Goal: Obtain resource: Download file/media

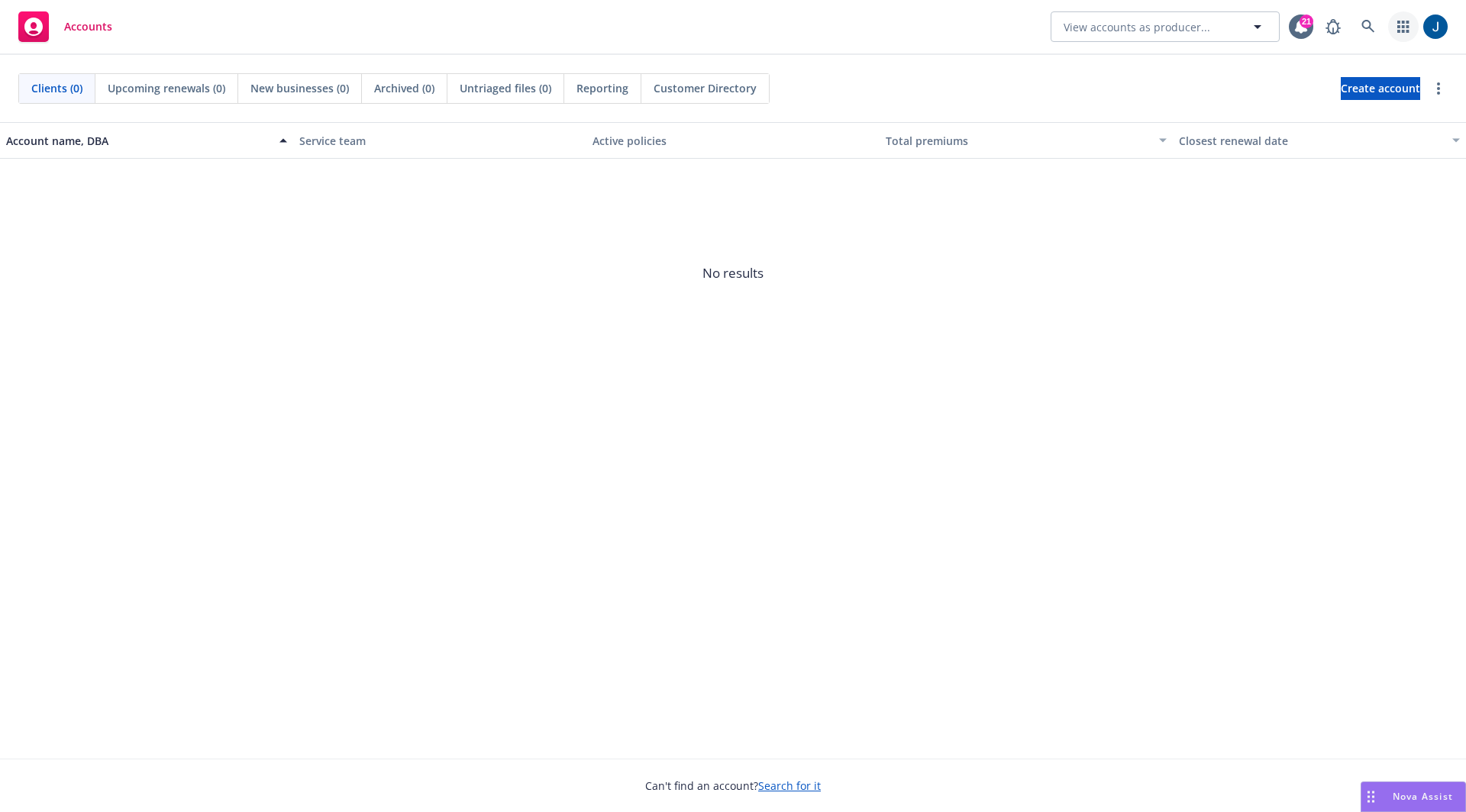
click at [1400, 23] on icon "button" at bounding box center [1404, 26] width 12 height 12
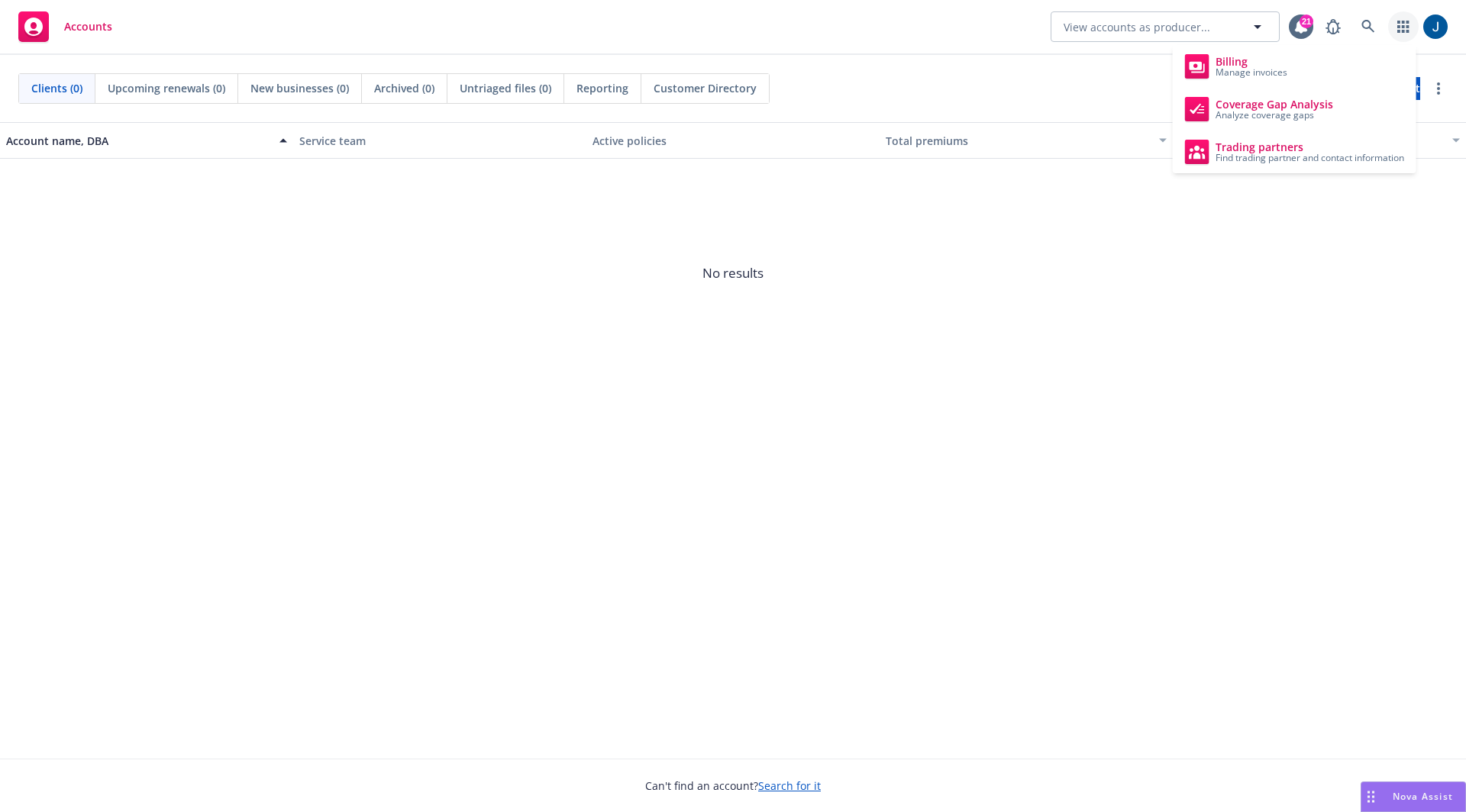
click at [1400, 23] on icon "button" at bounding box center [1404, 26] width 12 height 12
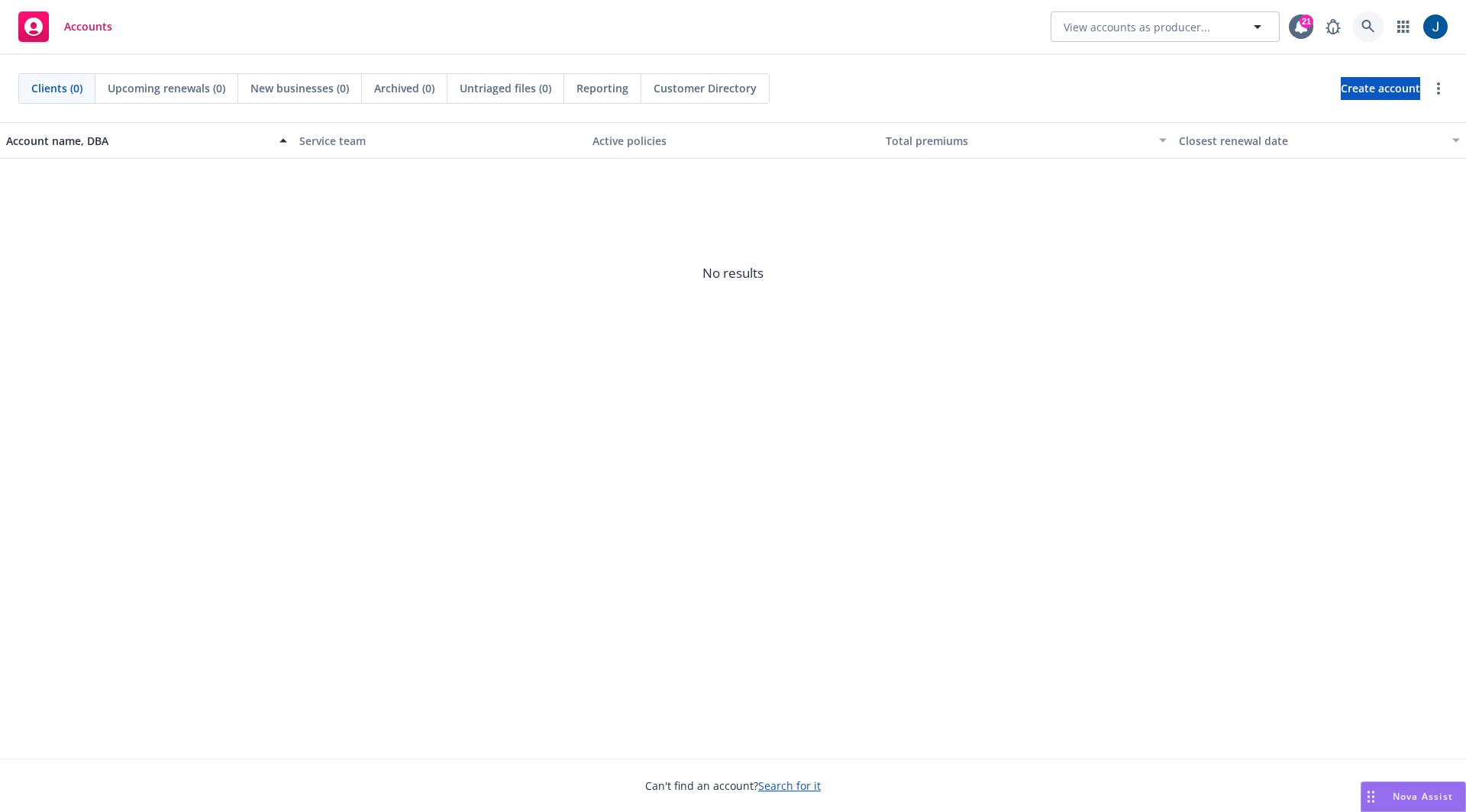
click at [1358, 23] on link at bounding box center [1368, 26] width 31 height 31
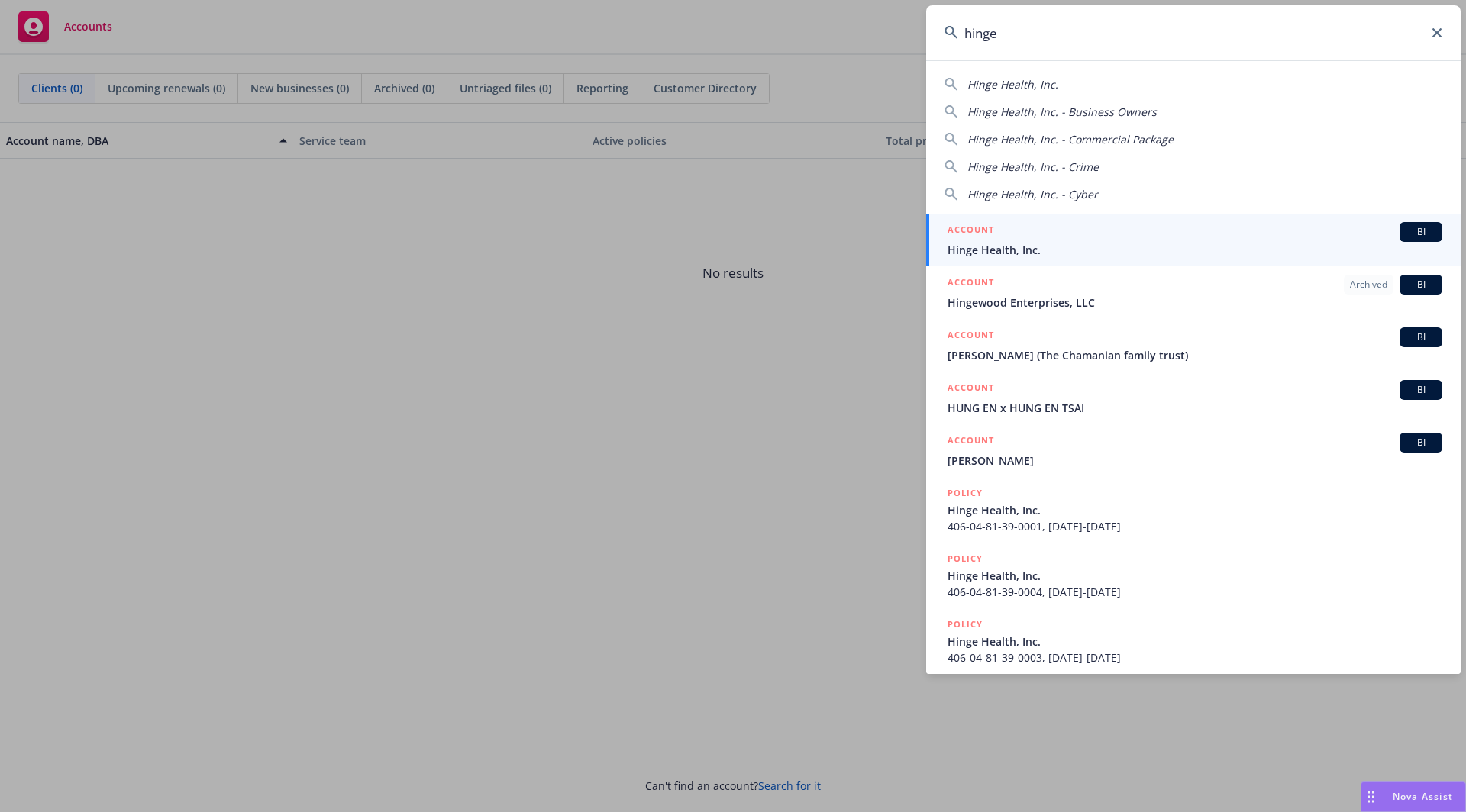
type input "hinge"
click at [1252, 242] on span "Hinge Health, Inc." at bounding box center [1195, 250] width 495 height 16
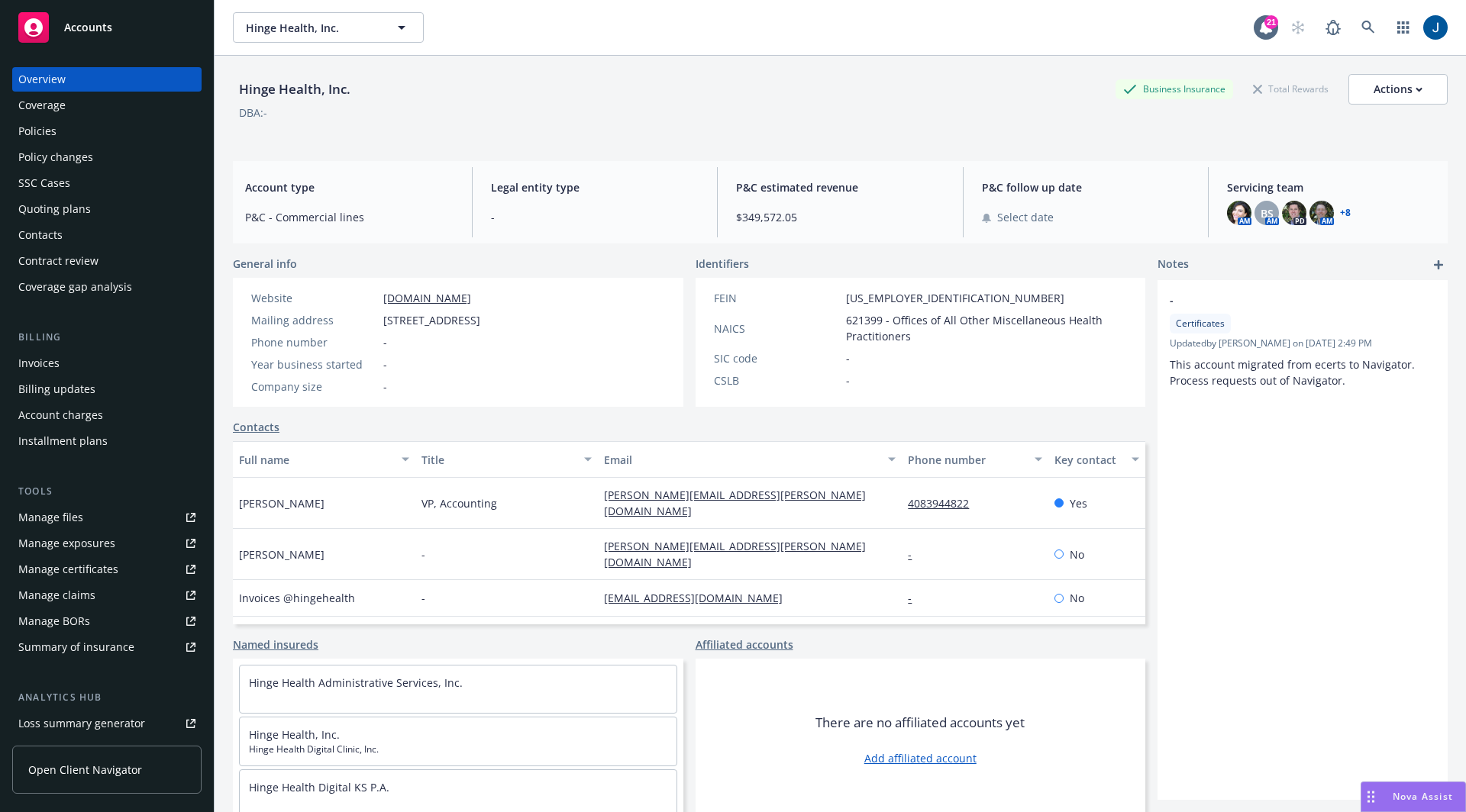
click at [81, 517] on link "Manage files" at bounding box center [106, 517] width 189 height 25
click at [99, 604] on link "Manage claims" at bounding box center [106, 596] width 189 height 25
click at [113, 138] on div "Policies" at bounding box center [106, 131] width 177 height 25
click at [76, 601] on div "Manage claims" at bounding box center [57, 596] width 77 height 25
click at [69, 515] on div "Manage files" at bounding box center [51, 517] width 65 height 25
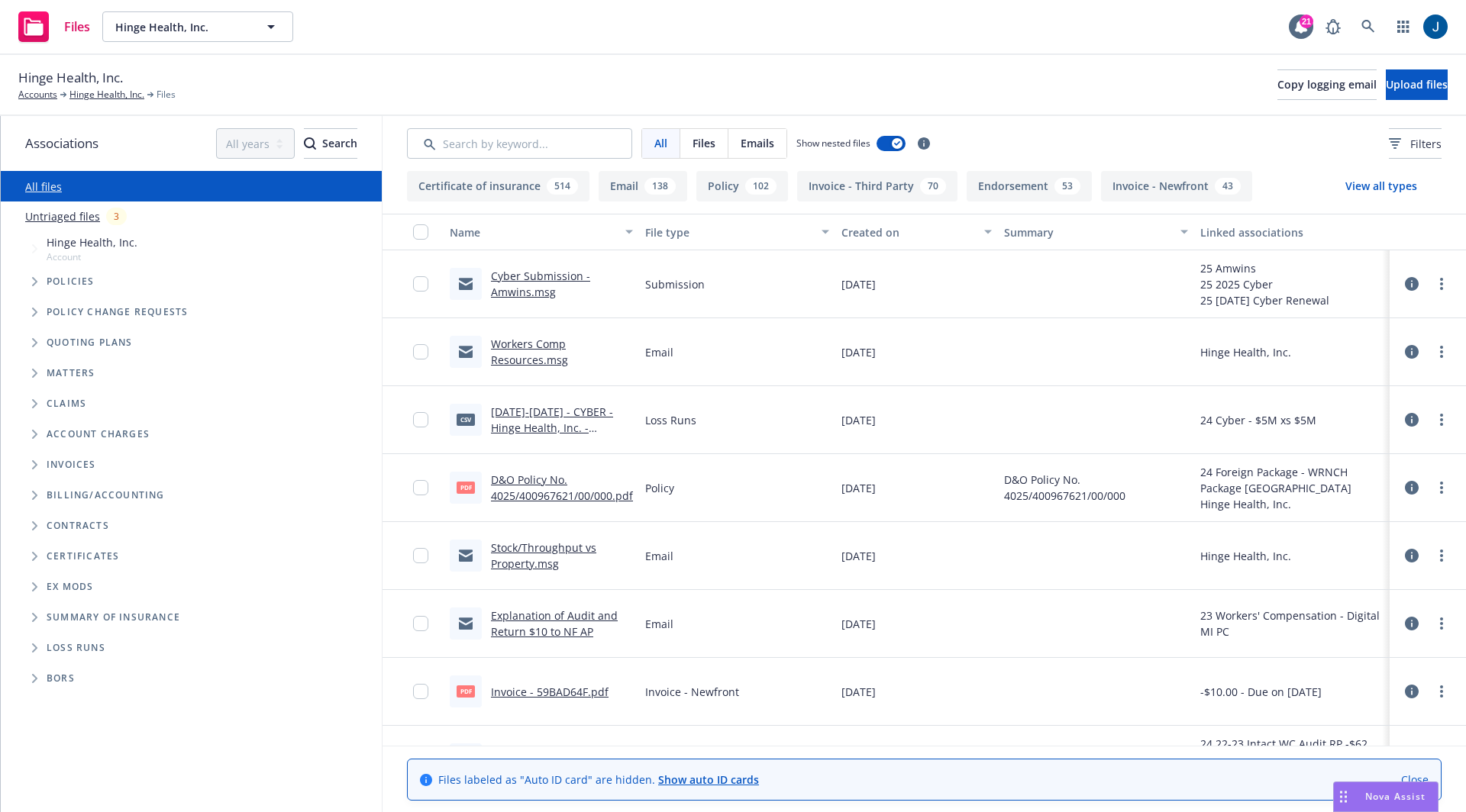
click at [40, 650] on span "Folder Tree Example" at bounding box center [34, 648] width 25 height 25
click at [55, 706] on link "2025" at bounding box center [59, 706] width 25 height 16
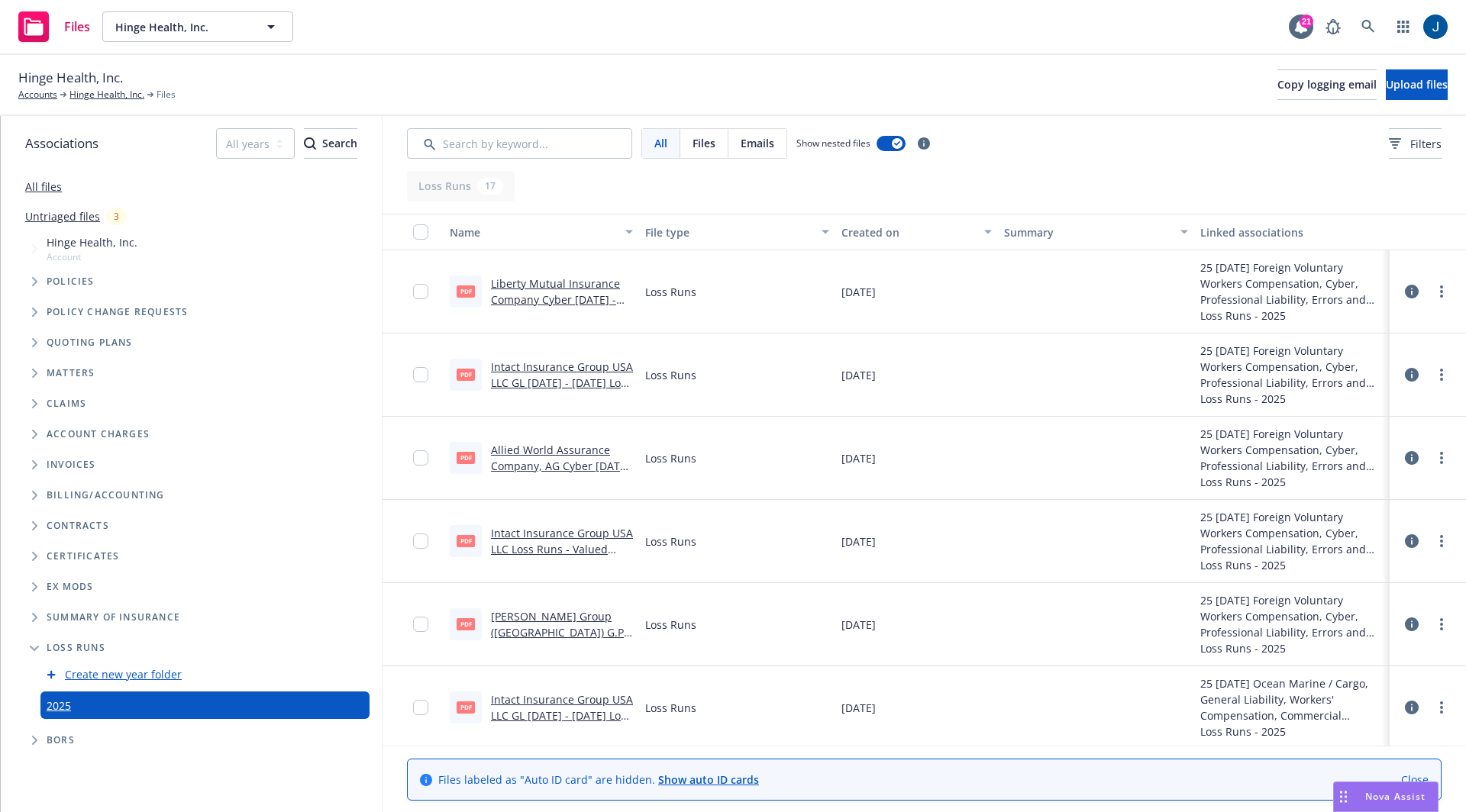
click at [583, 296] on link "Liberty Mutual Insurance Company Cyber [DATE] - [DATE] Loss Runs - Valued [DATE…" at bounding box center [558, 307] width 134 height 62
click at [1433, 291] on link "more" at bounding box center [1441, 291] width 18 height 18
click at [1332, 357] on link "Download" at bounding box center [1360, 353] width 152 height 31
click at [716, 382] on div "Loss Runs" at bounding box center [737, 375] width 195 height 84
click at [569, 386] on link "Intact Insurance Group USA LLC GL [DATE] - [DATE] Loss Runs - Valued [DATE].pdf" at bounding box center [561, 383] width 142 height 47
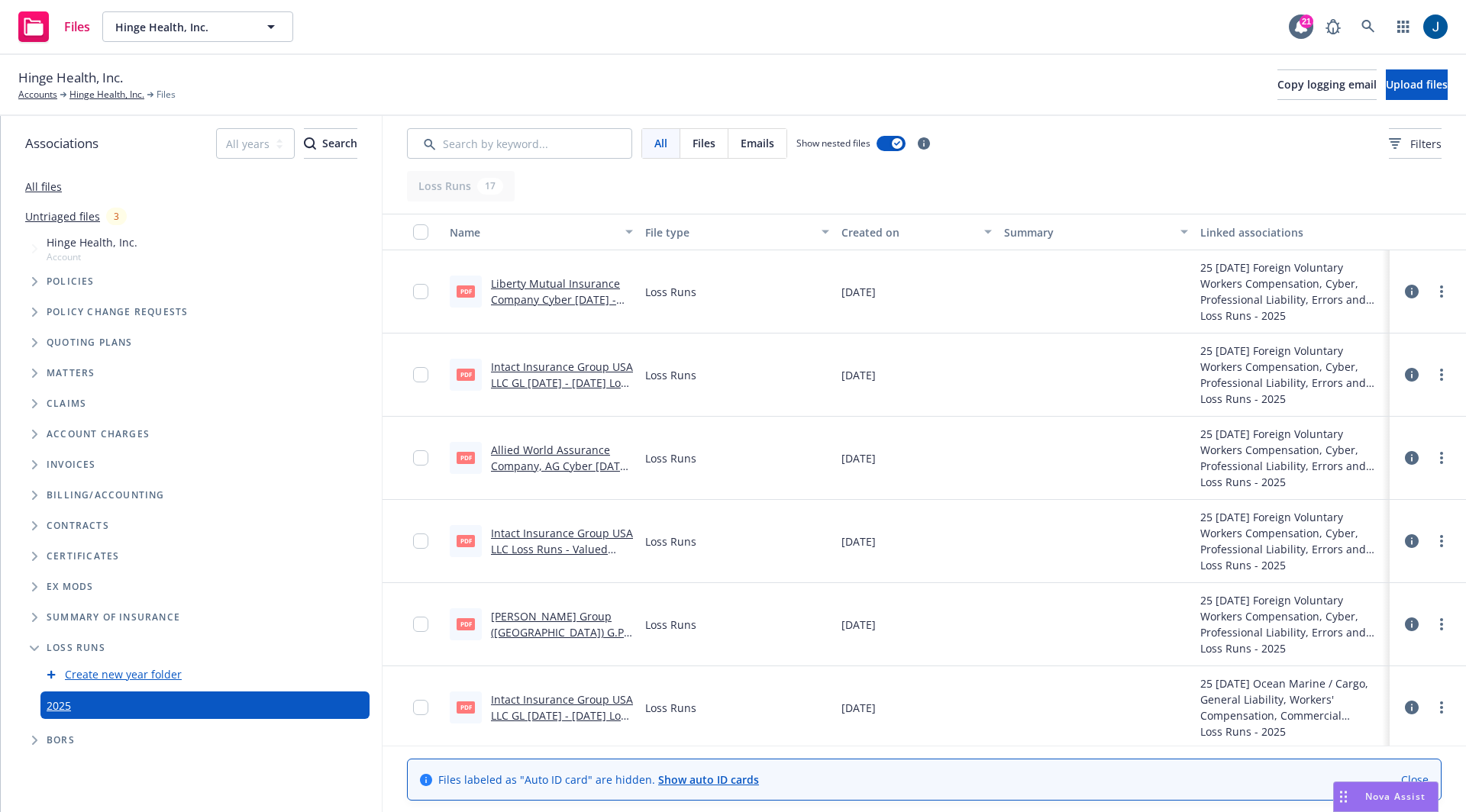
click at [597, 468] on link "Allied World Assurance Company, AG Cyber [DATE] - [DATE] Loss Runs - Valued [DA…" at bounding box center [561, 473] width 141 height 62
click at [1440, 458] on icon "more" at bounding box center [1441, 458] width 3 height 12
click at [1349, 529] on link "Download" at bounding box center [1360, 519] width 152 height 31
click at [800, 539] on div "Loss Runs" at bounding box center [737, 541] width 195 height 84
click at [641, 570] on div "Loss Runs" at bounding box center [737, 541] width 195 height 84
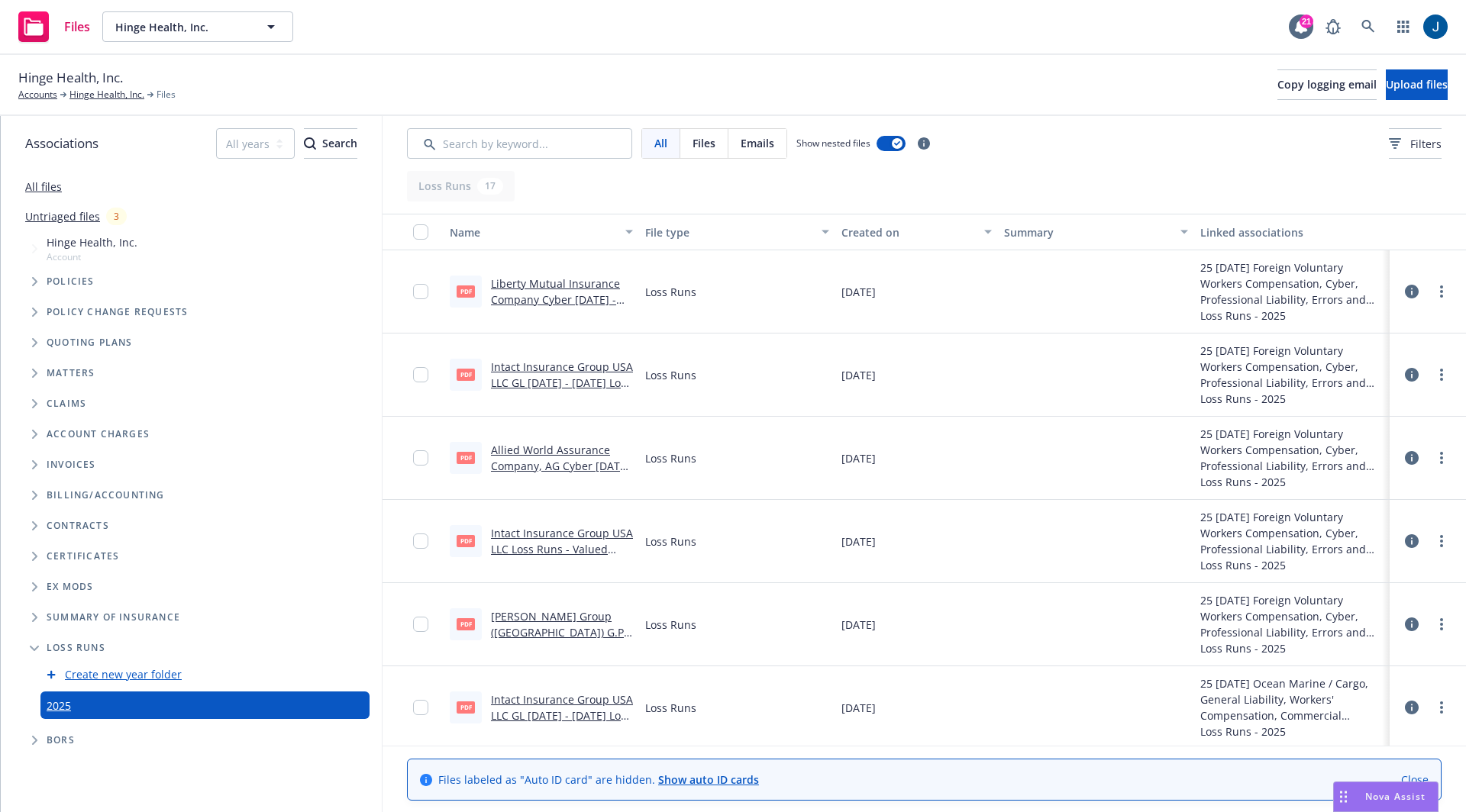
click at [591, 623] on link "[PERSON_NAME] Group ([GEOGRAPHIC_DATA]) G.P. Cyber [DATE] - [DATE] Loss Runs - …" at bounding box center [559, 640] width 136 height 62
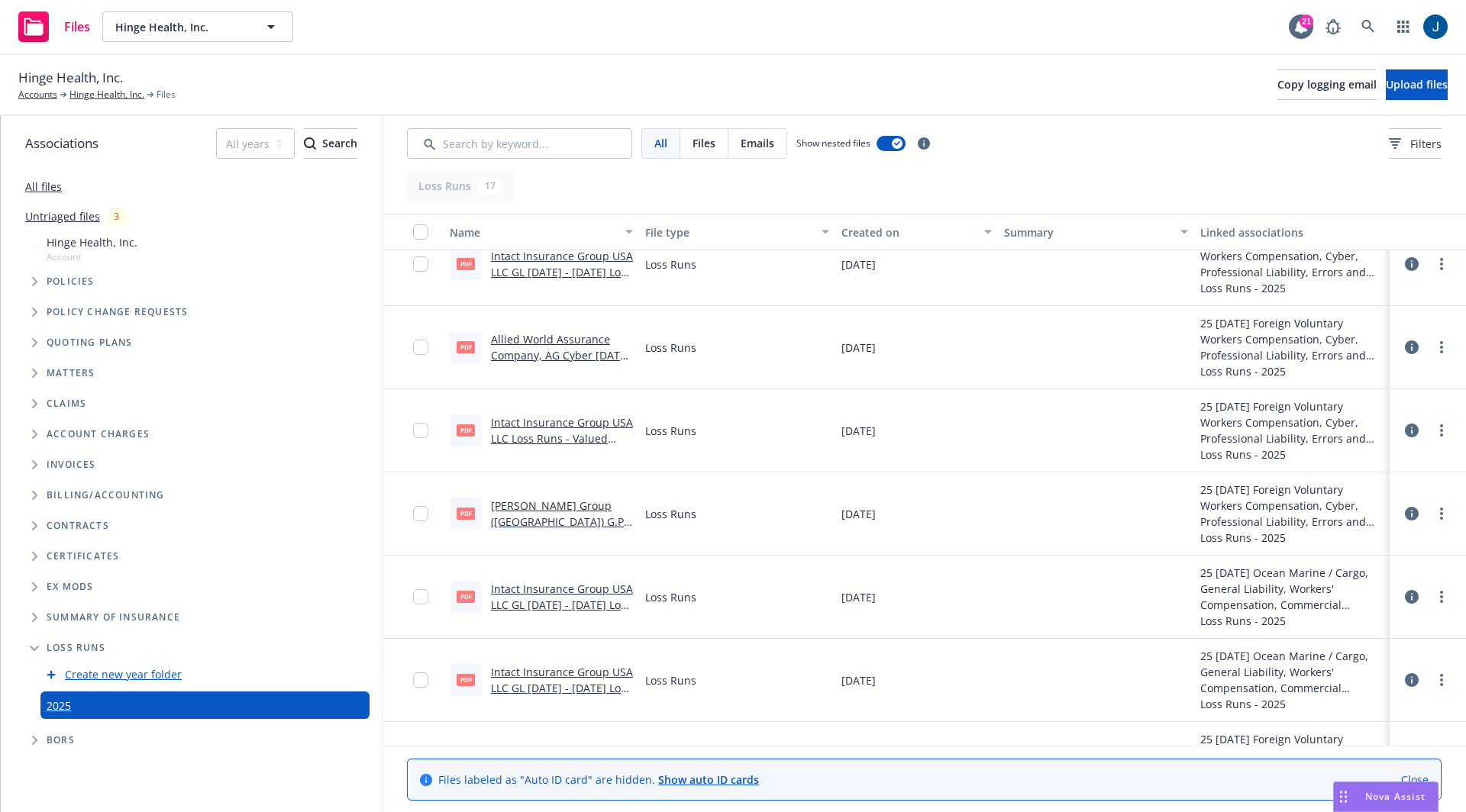
scroll to position [109, 0]
click at [562, 355] on link "Allied World Assurance Company, AG Cyber [DATE] - [DATE] Loss Runs - Valued [DA…" at bounding box center [561, 364] width 141 height 62
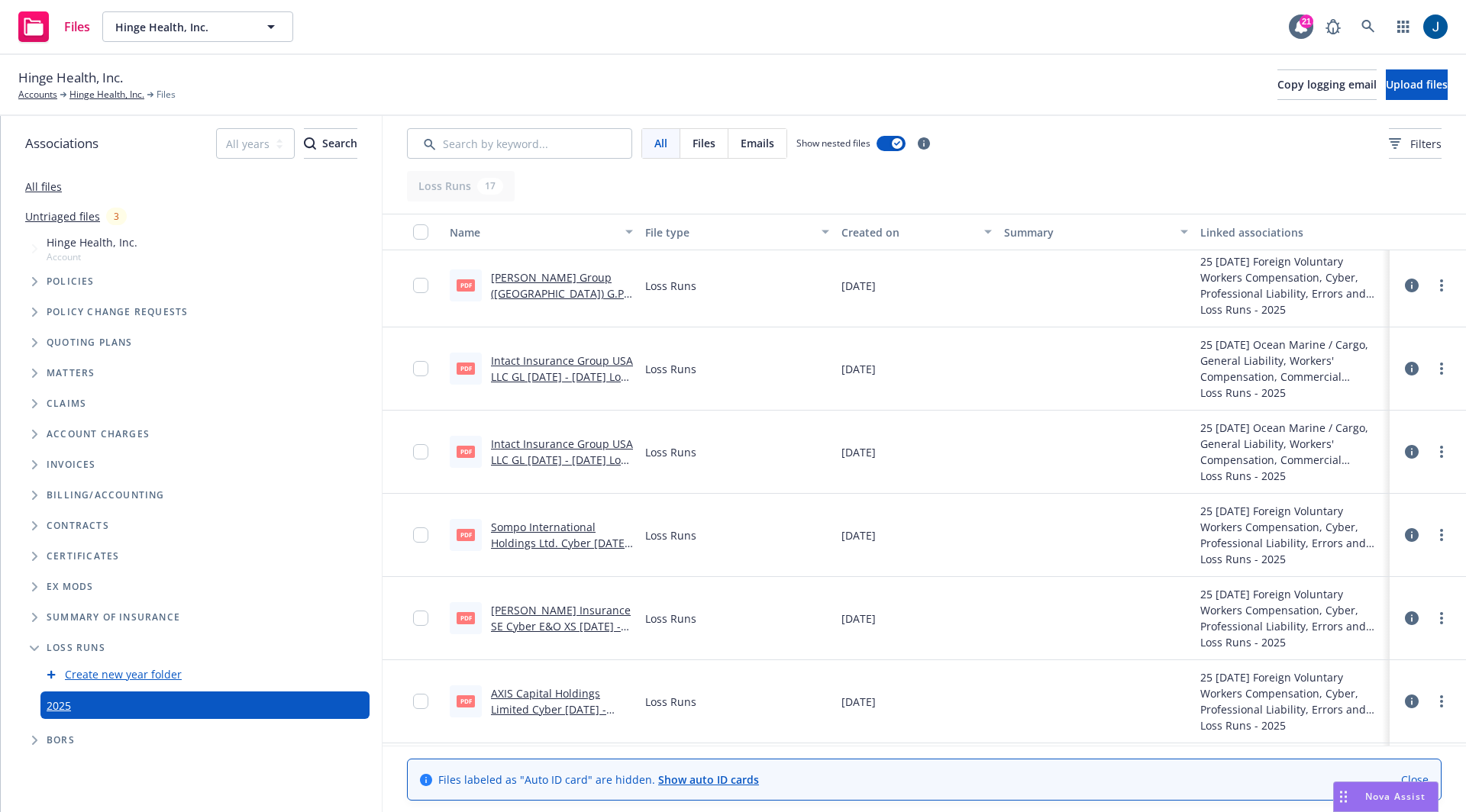
scroll to position [0, 0]
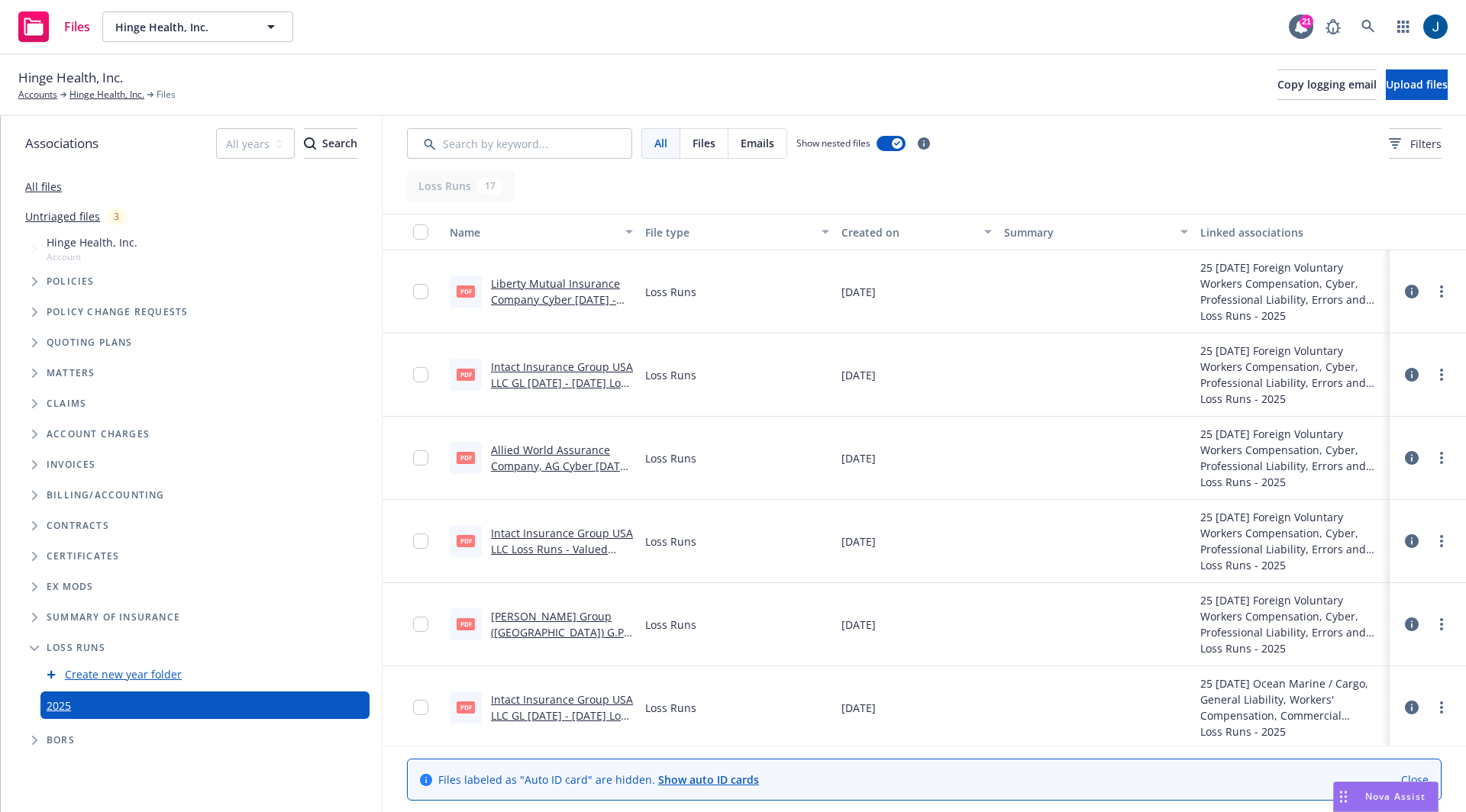
click at [587, 471] on link "Allied World Assurance Company, AG Cyber [DATE] - [DATE] Loss Runs - Valued [DA…" at bounding box center [561, 473] width 141 height 62
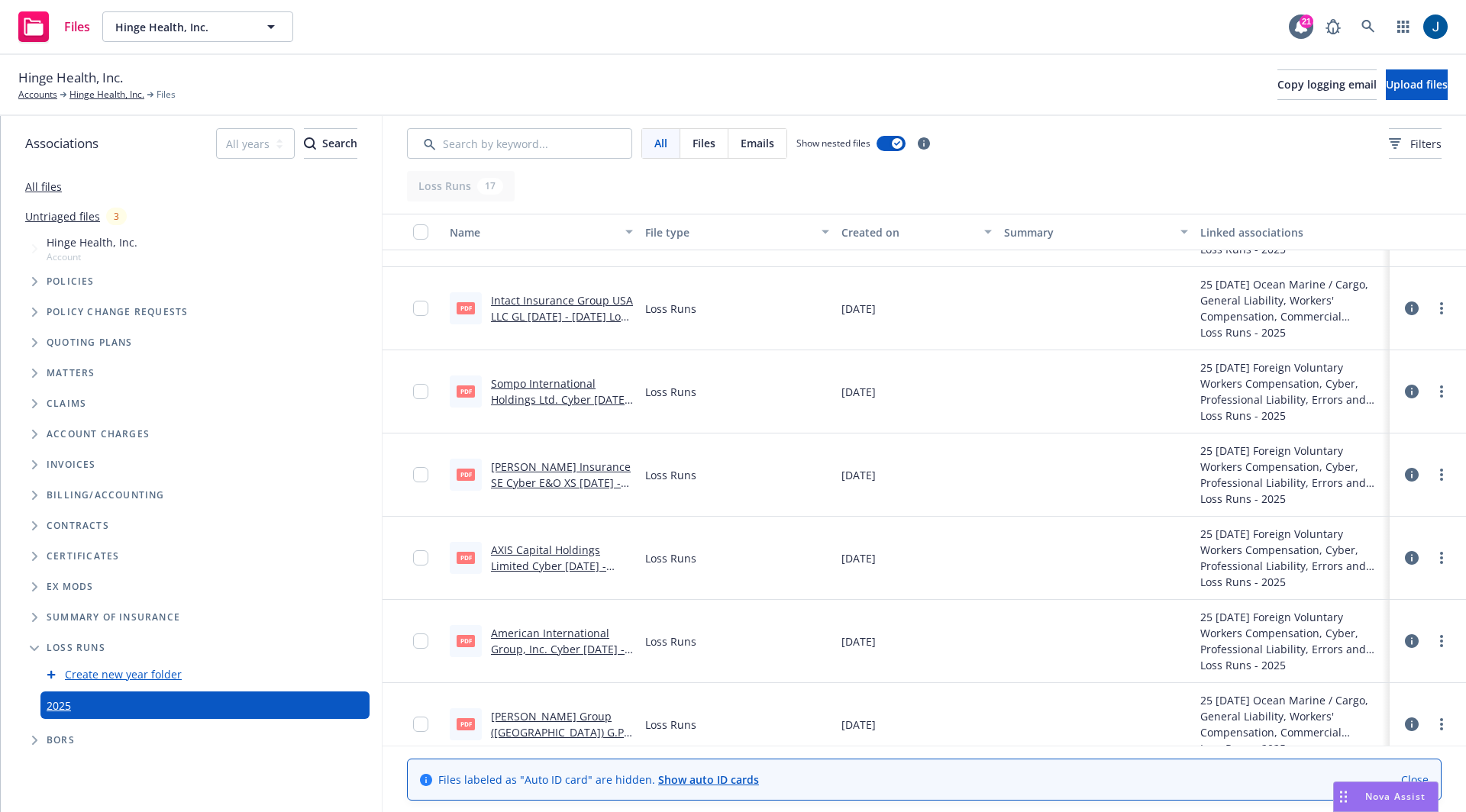
scroll to position [403, 0]
click at [578, 396] on link "Sompo International Holdings Ltd. Cyber [DATE] - [DATE] Loss Runs - Valued [DAT…" at bounding box center [561, 406] width 141 height 62
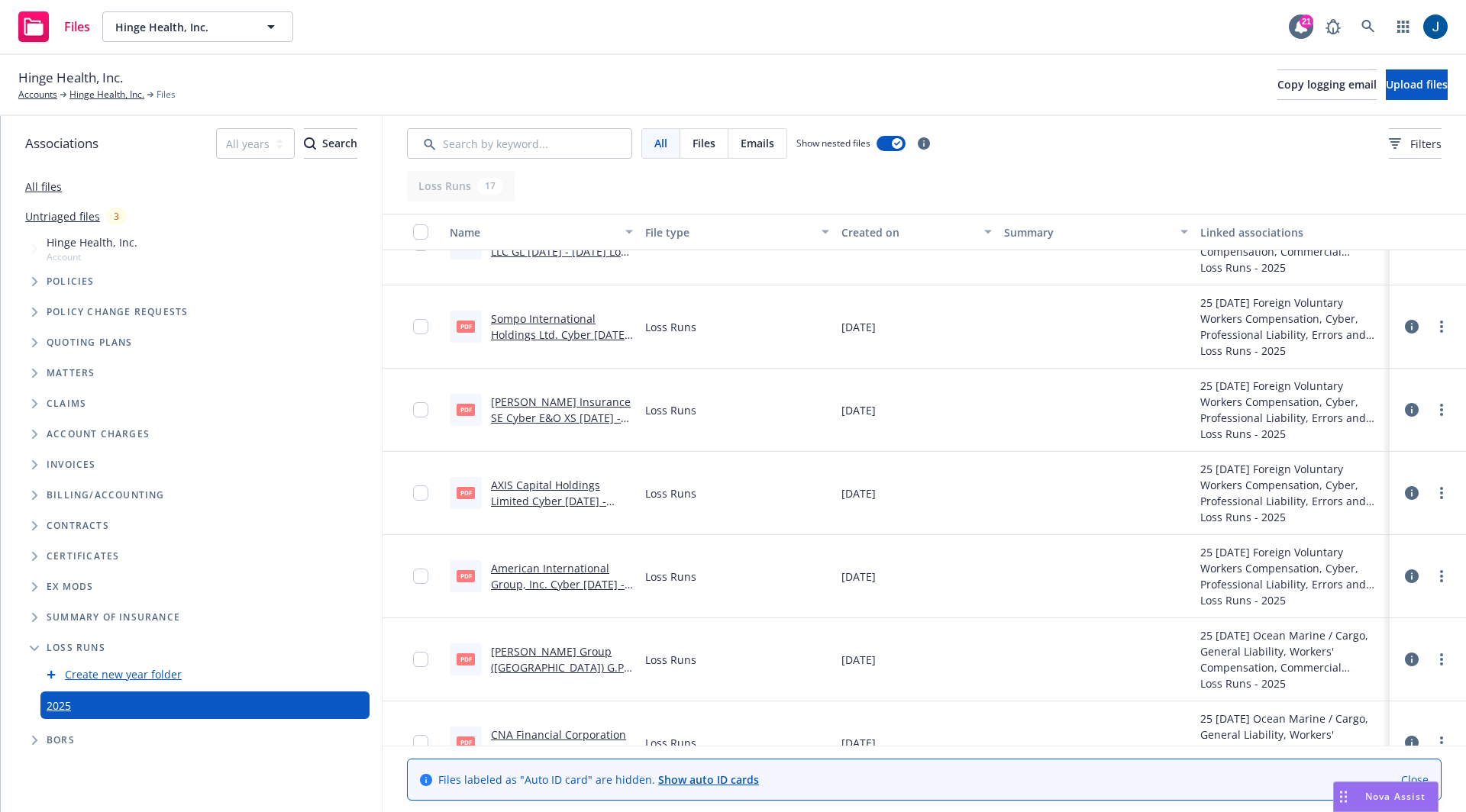
click at [541, 574] on link "American International Group, Inc. Cyber [DATE] - [DATE] Loss Runs - Valued [DA…" at bounding box center [558, 592] width 134 height 62
click at [48, 397] on div "Claims" at bounding box center [199, 404] width 366 height 31
click at [33, 404] on icon "Tree Example" at bounding box center [34, 404] width 6 height 9
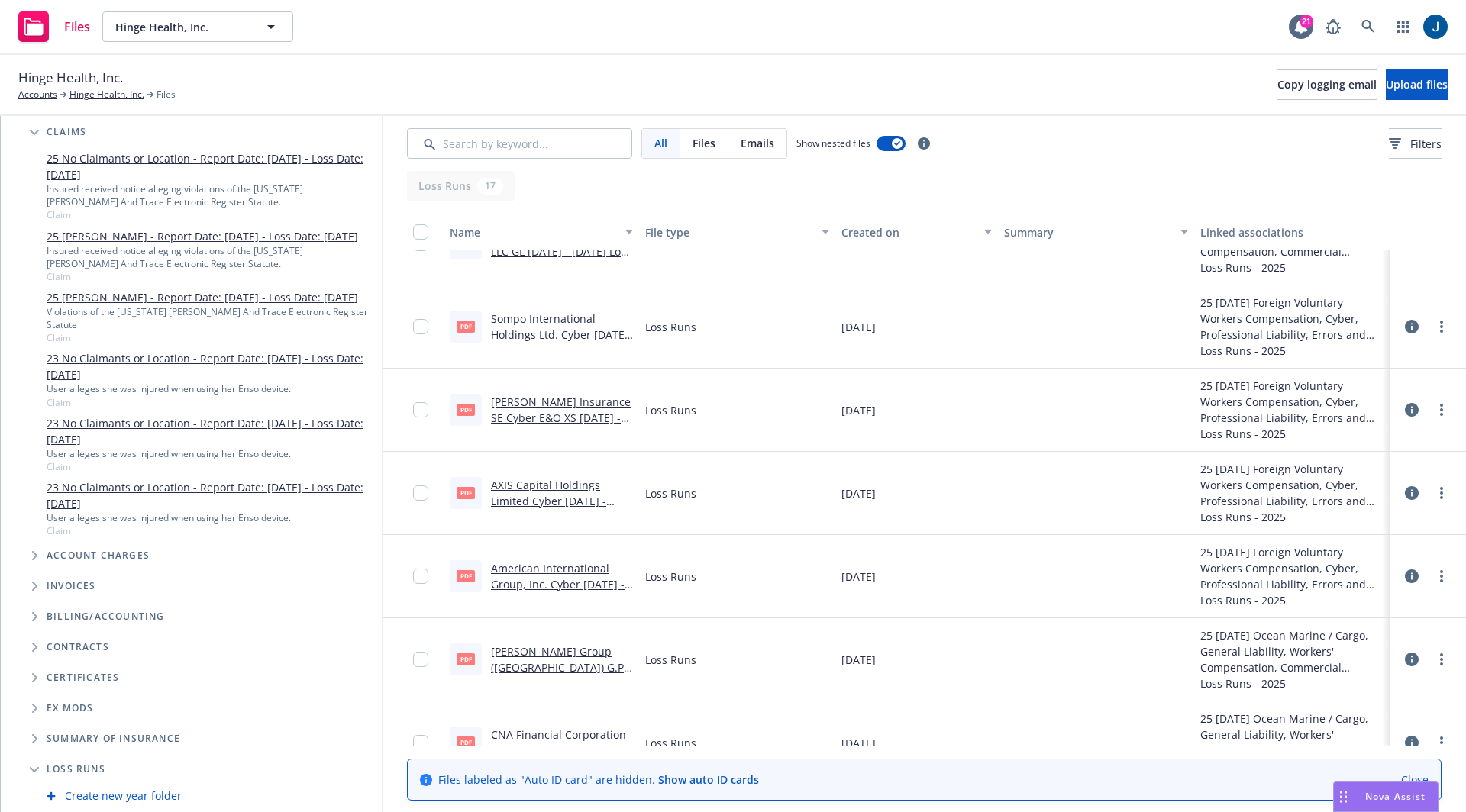
scroll to position [355, 0]
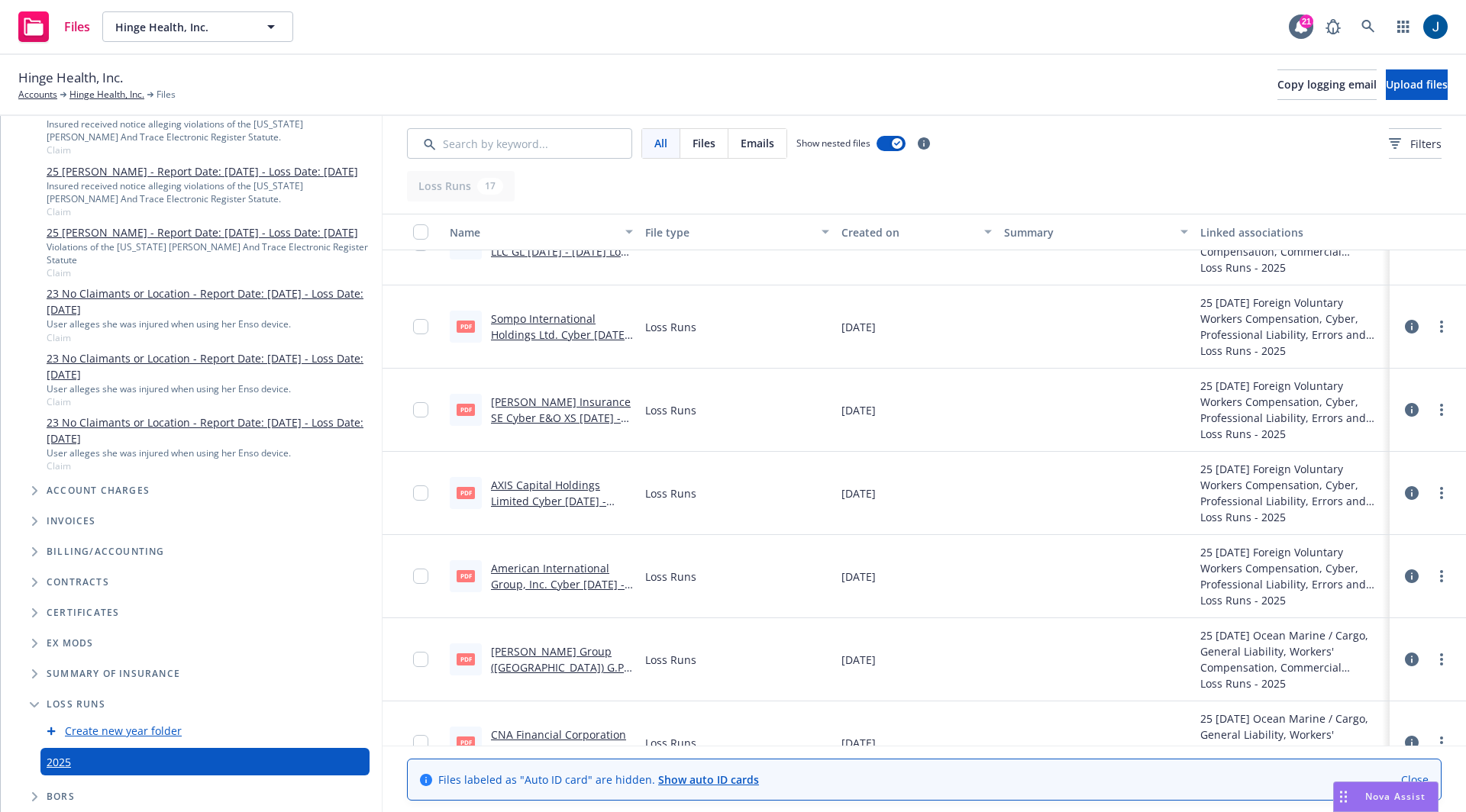
click at [31, 707] on icon "Folder Tree Example" at bounding box center [34, 705] width 9 height 6
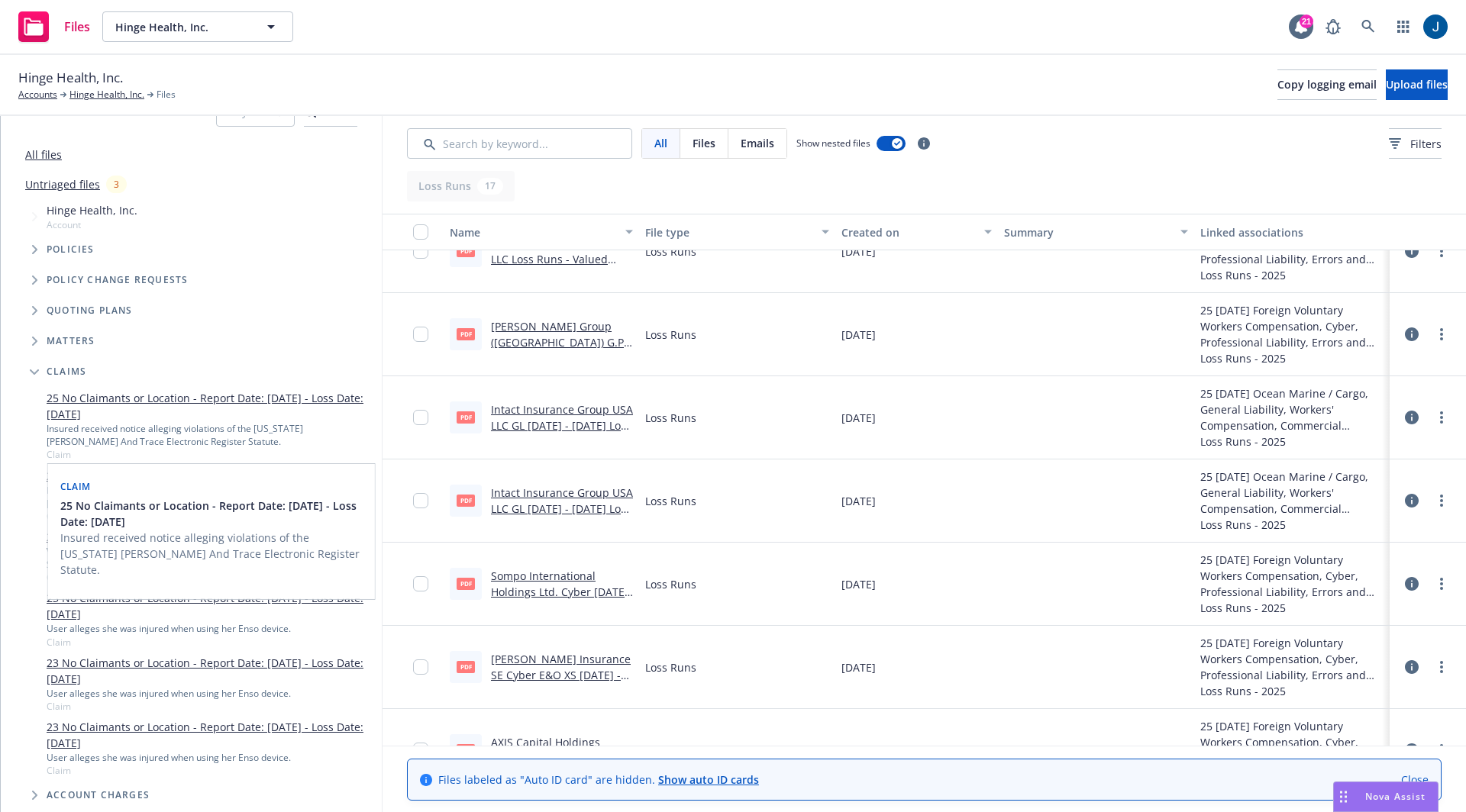
scroll to position [90, 0]
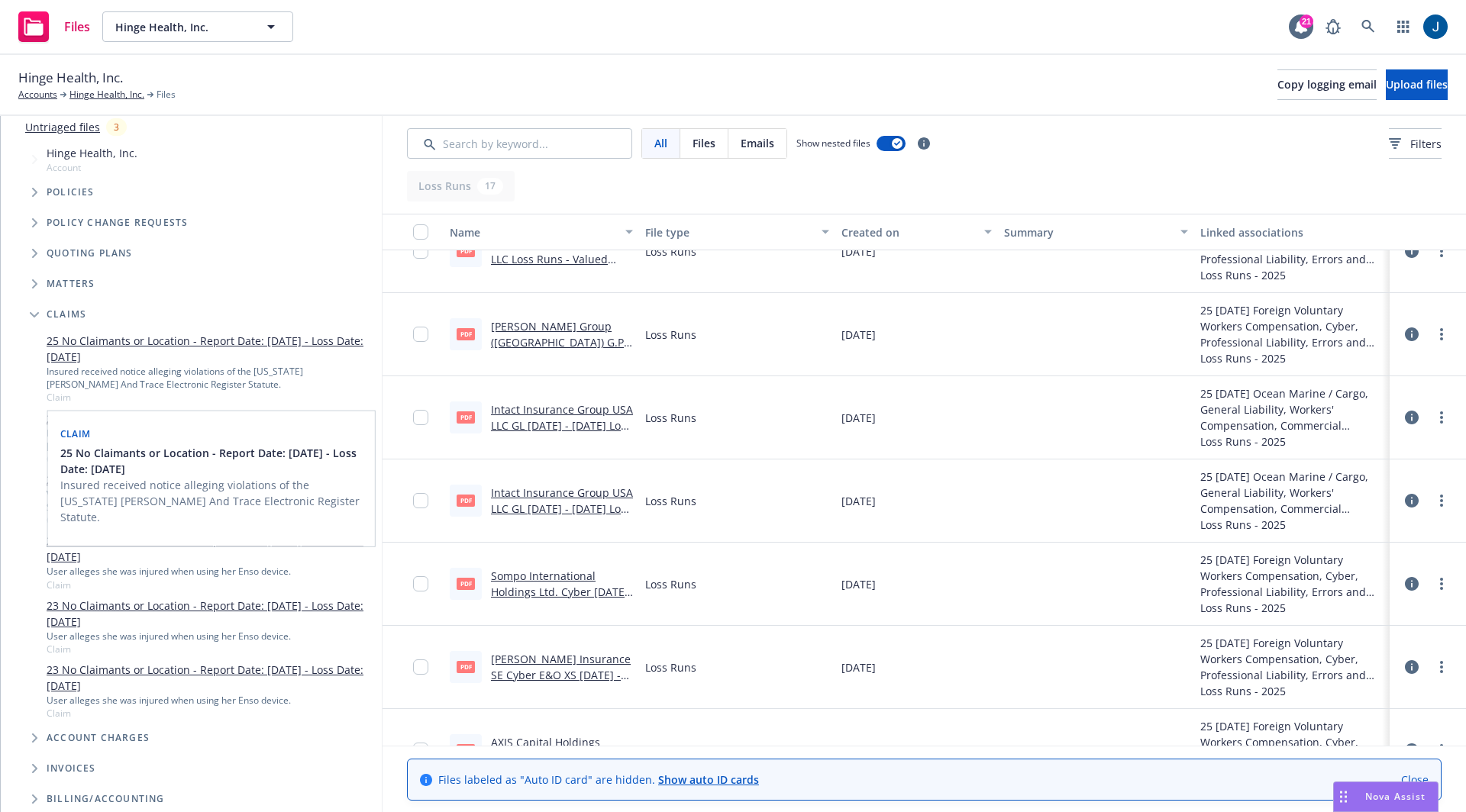
click at [112, 357] on link "25 No Claimants or Location - Report Date: 05/21/2025 - Loss Date: 04/22/2025" at bounding box center [211, 348] width 329 height 32
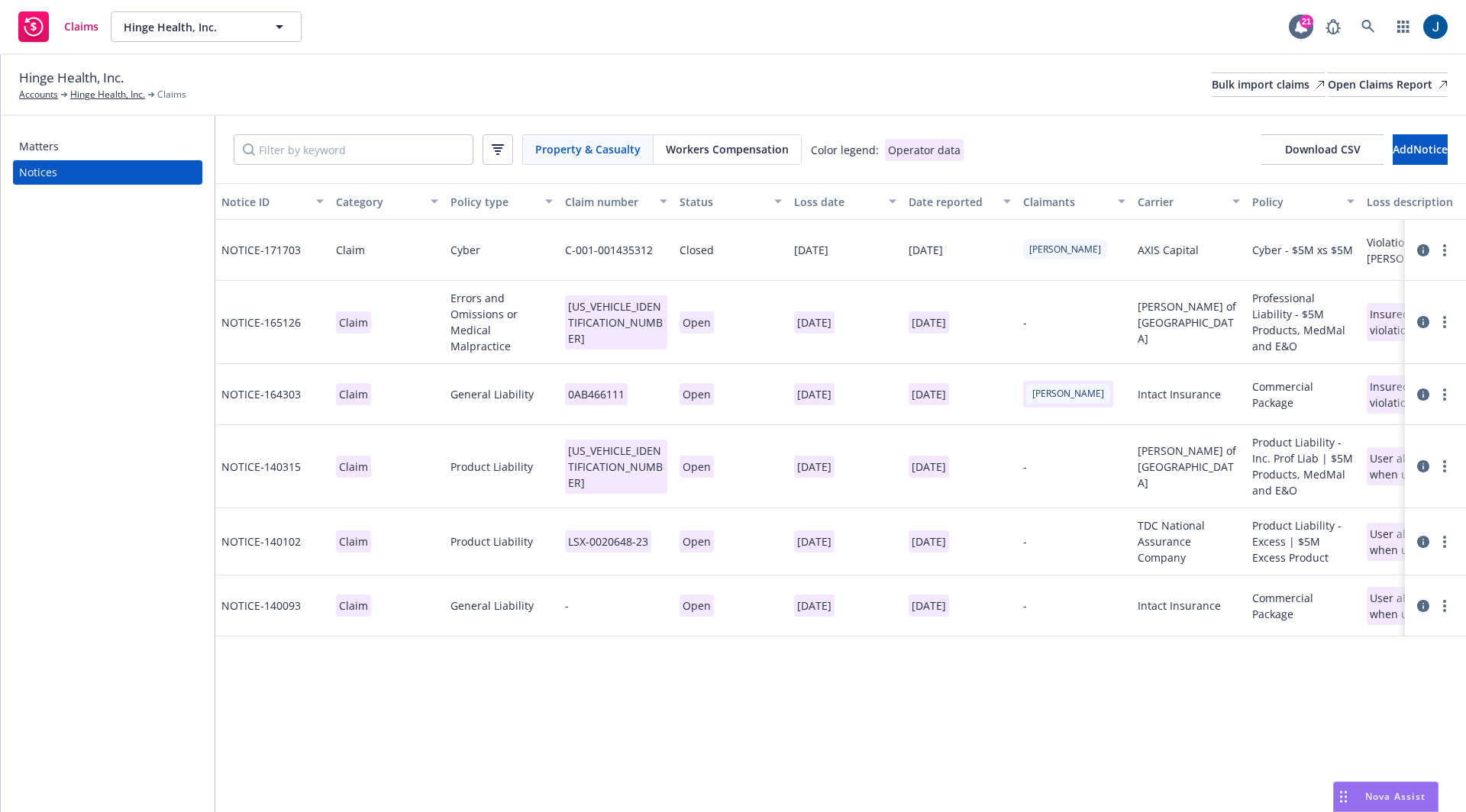
click at [1420, 247] on icon at bounding box center [1423, 251] width 12 height 12
click at [1426, 317] on icon at bounding box center [1423, 322] width 12 height 12
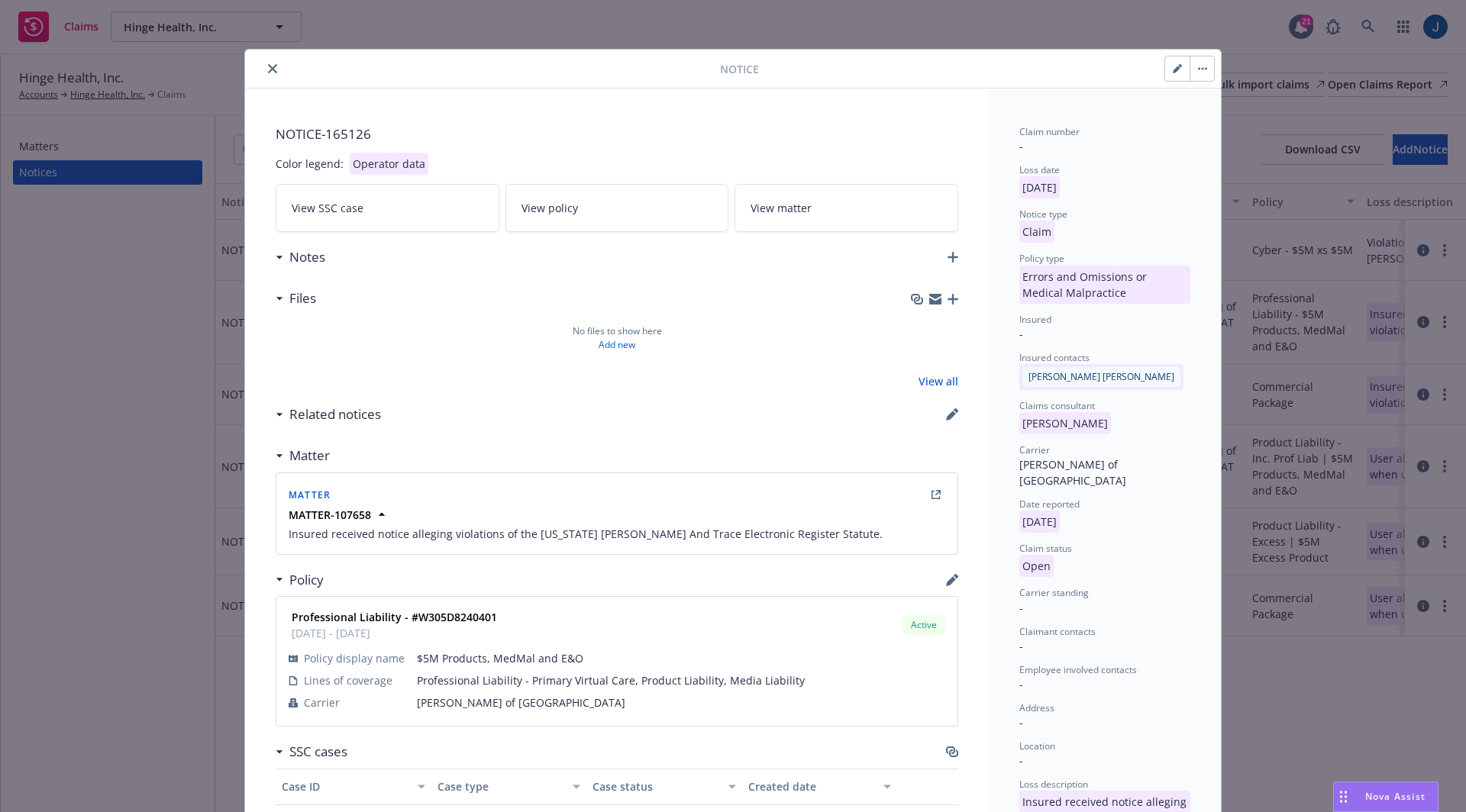
click at [255, 66] on div at bounding box center [485, 69] width 469 height 18
click at [268, 67] on icon "close" at bounding box center [273, 69] width 9 height 9
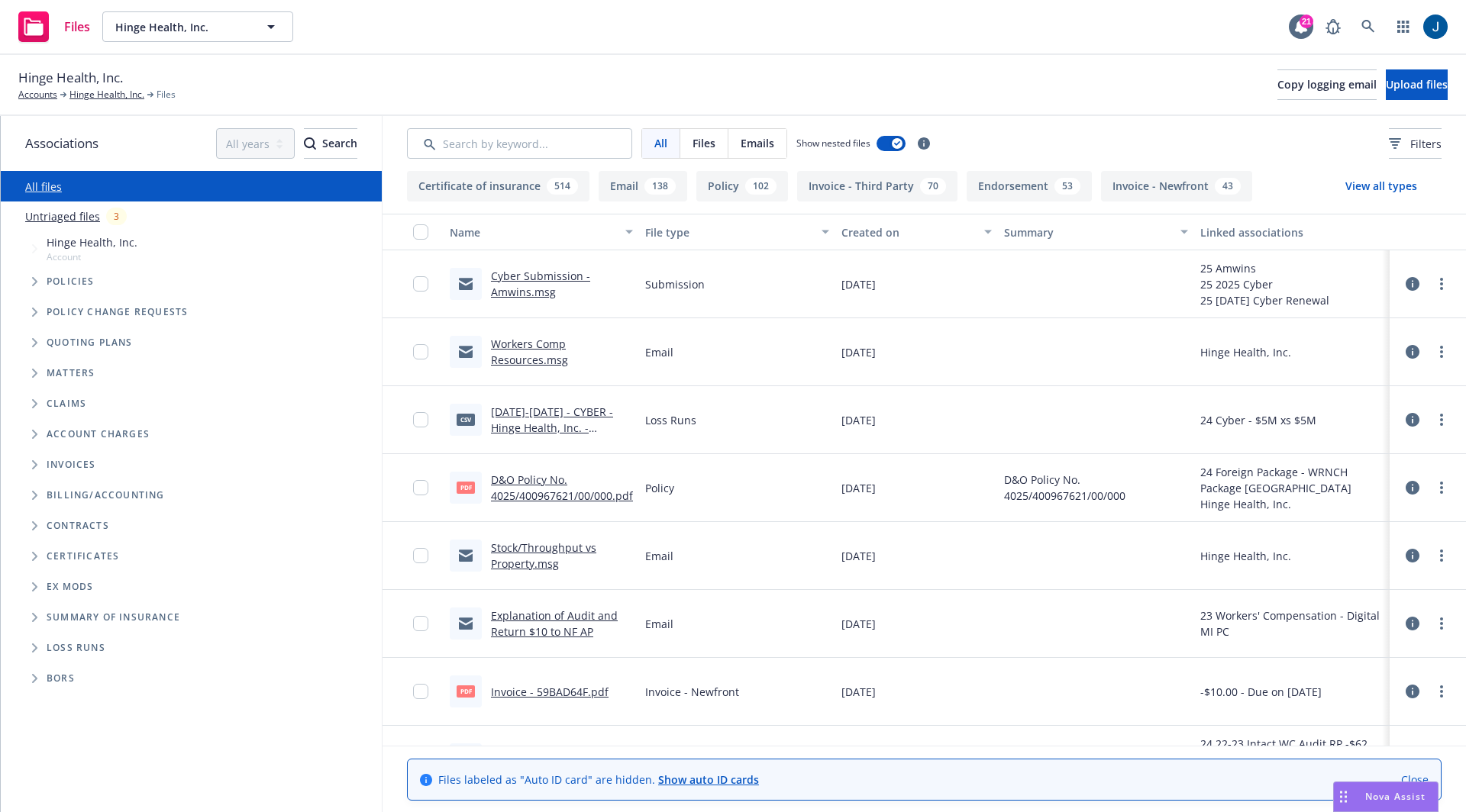
click at [31, 646] on span "Folder Tree Example" at bounding box center [34, 648] width 25 height 25
click at [56, 708] on link "2025" at bounding box center [59, 706] width 25 height 16
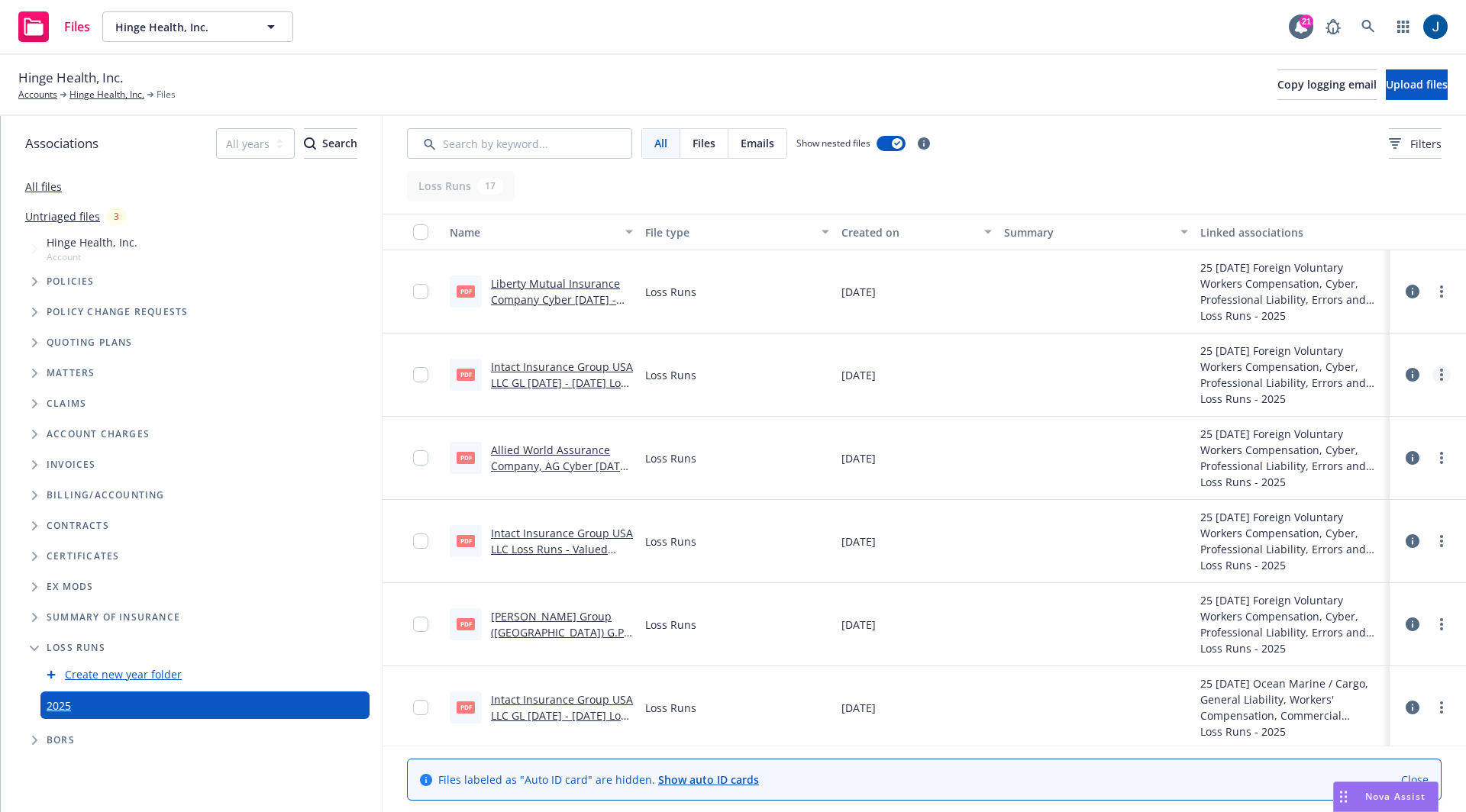
click at [1440, 371] on icon "more" at bounding box center [1441, 375] width 3 height 12
click at [1382, 427] on link "Download" at bounding box center [1360, 436] width 152 height 31
click at [1433, 544] on link "more" at bounding box center [1441, 541] width 18 height 18
click at [1389, 603] on link "Download" at bounding box center [1360, 602] width 152 height 31
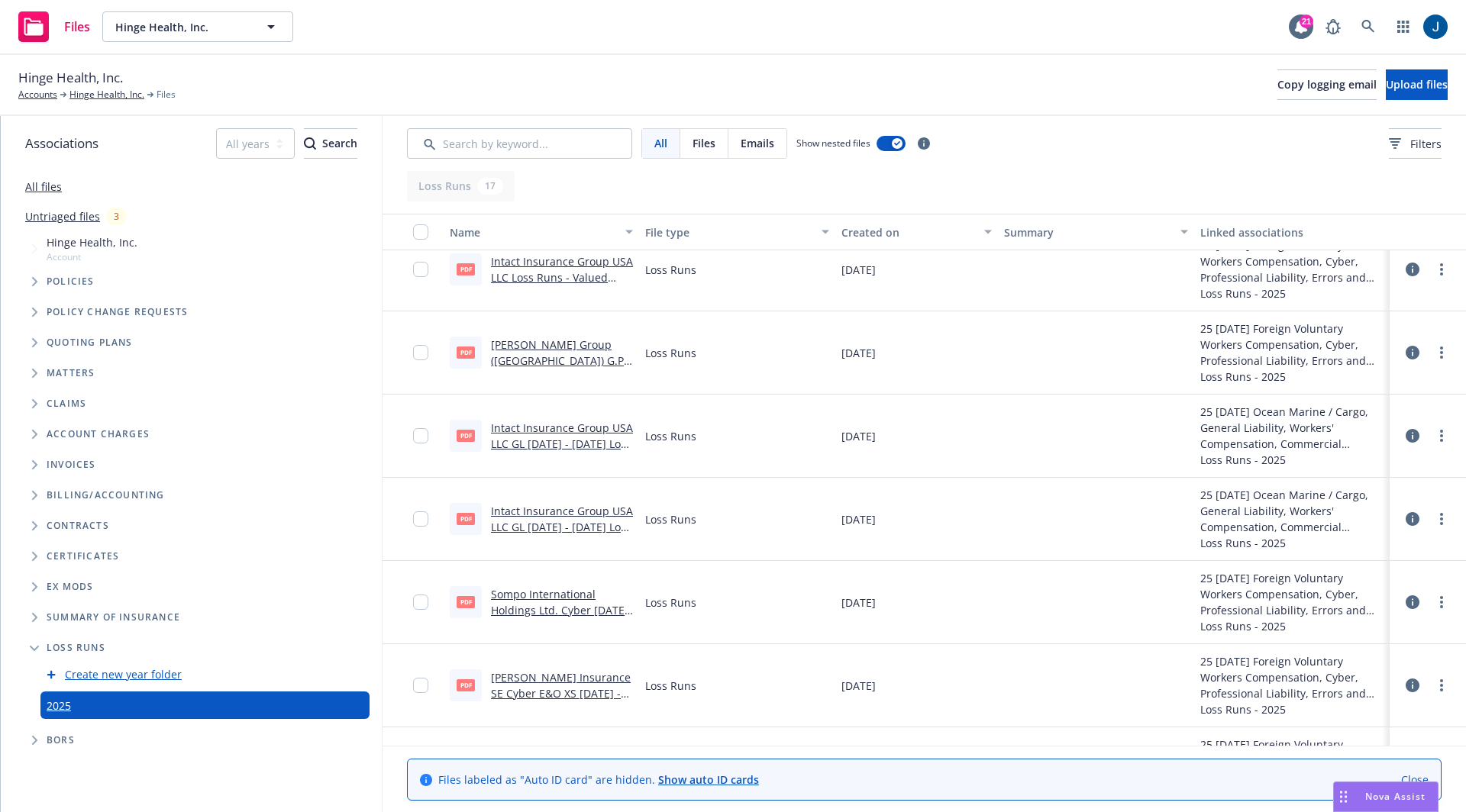
scroll to position [326, 0]
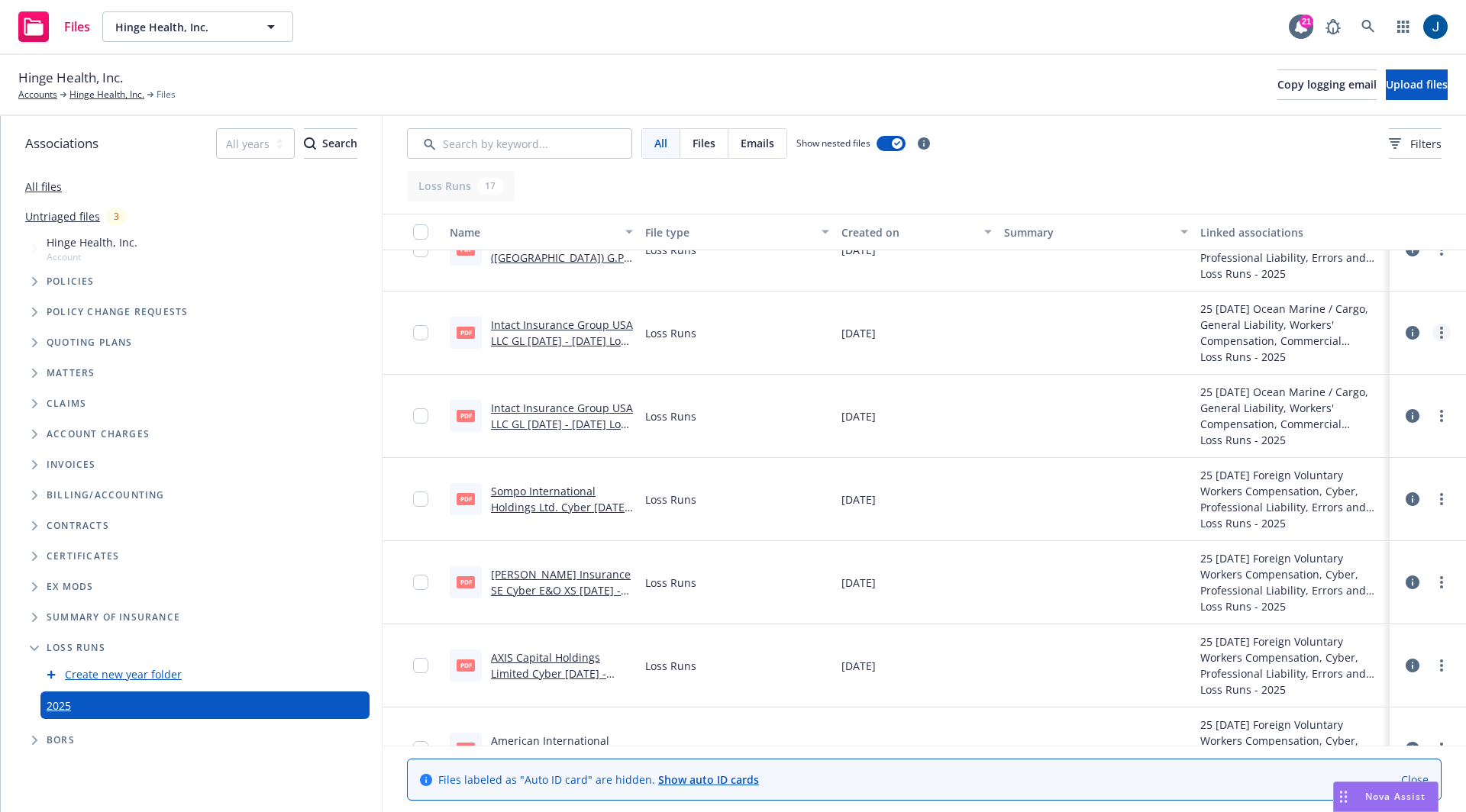
click at [1433, 326] on link "more" at bounding box center [1441, 333] width 18 height 18
click at [1272, 335] on div "25 [DATE] Ocean Marine / Cargo, General Liability, Workers' Compensation, Comme…" at bounding box center [1292, 325] width 183 height 48
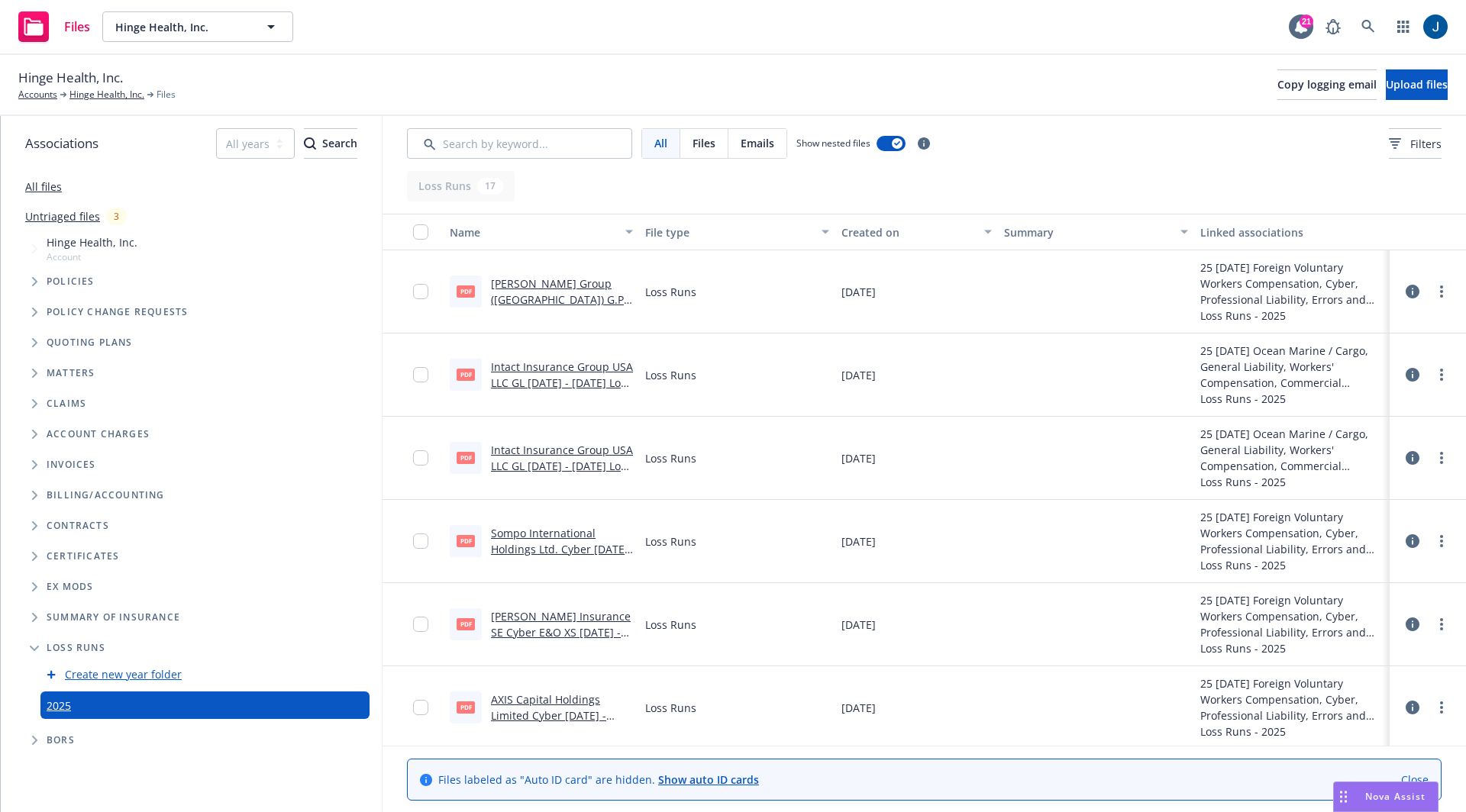
scroll to position [283, 0]
drag, startPoint x: 1301, startPoint y: 318, endPoint x: 1166, endPoint y: 263, distance: 145.8
click at [1166, 263] on div "pdf [PERSON_NAME] Group ([GEOGRAPHIC_DATA]) G.P. Cyber [DATE] - [DATE] Loss Run…" at bounding box center [924, 293] width 1083 height 84
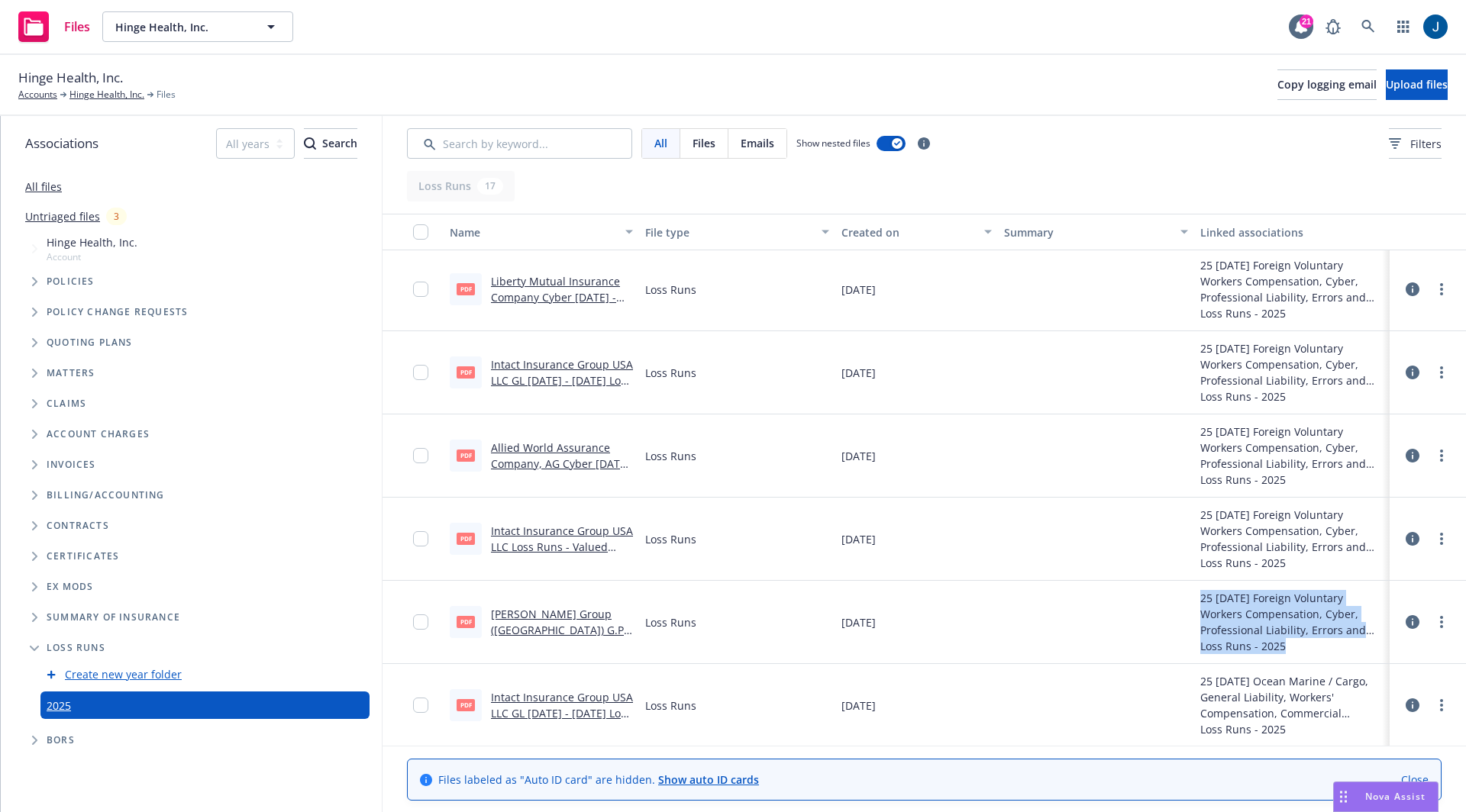
scroll to position [0, 0]
click at [1342, 647] on div "Loss Runs - 2025" at bounding box center [1292, 648] width 183 height 16
drag, startPoint x: 1337, startPoint y: 649, endPoint x: 1297, endPoint y: 599, distance: 64.0
click at [1297, 599] on div "25 [DATE] Foreign Voluntary Workers Compensation, Cyber, Professional Liability…" at bounding box center [1292, 624] width 183 height 64
click at [1299, 297] on div "25 [DATE] Foreign Voluntary Workers Compensation, Cyber, Professional Liability…" at bounding box center [1292, 283] width 183 height 48
